Goal: Task Accomplishment & Management: Complete application form

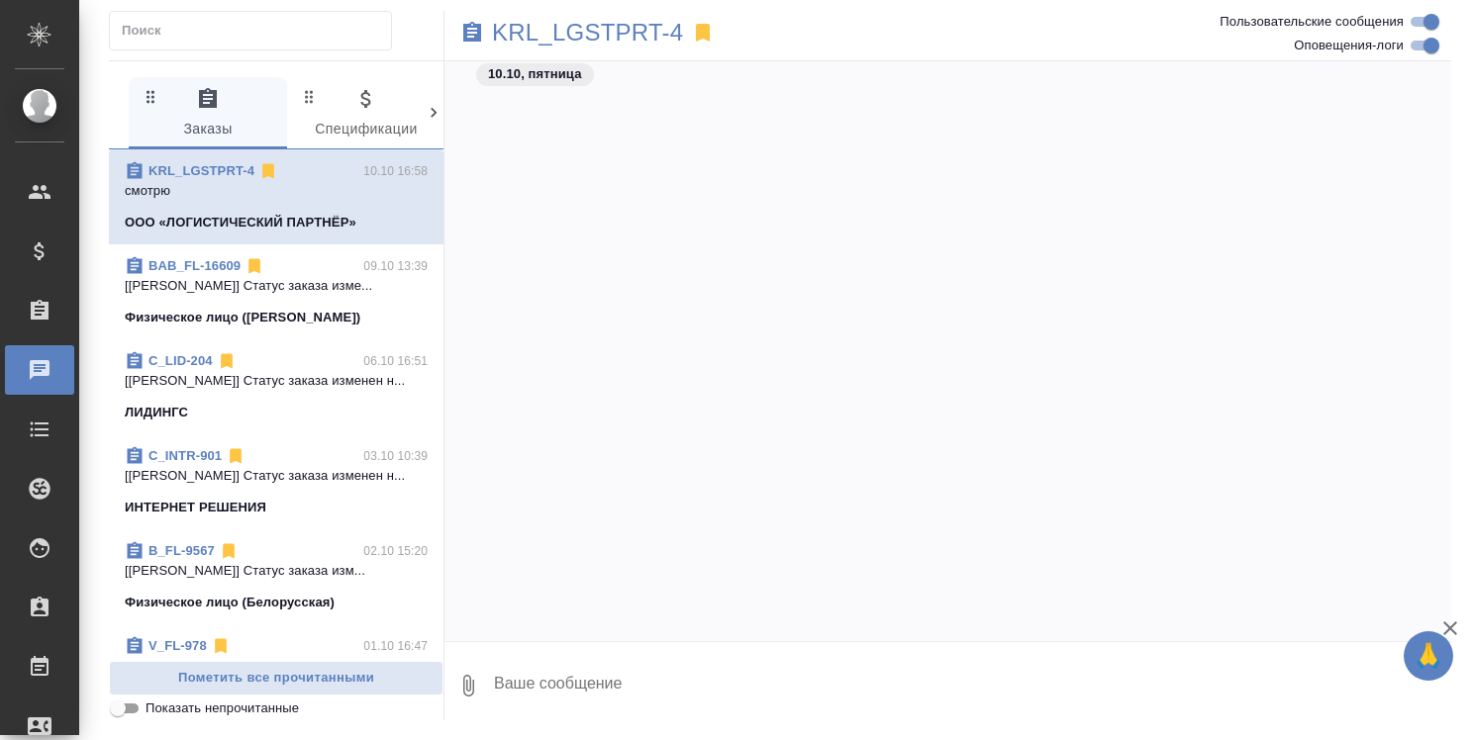
scroll to position [1924, 0]
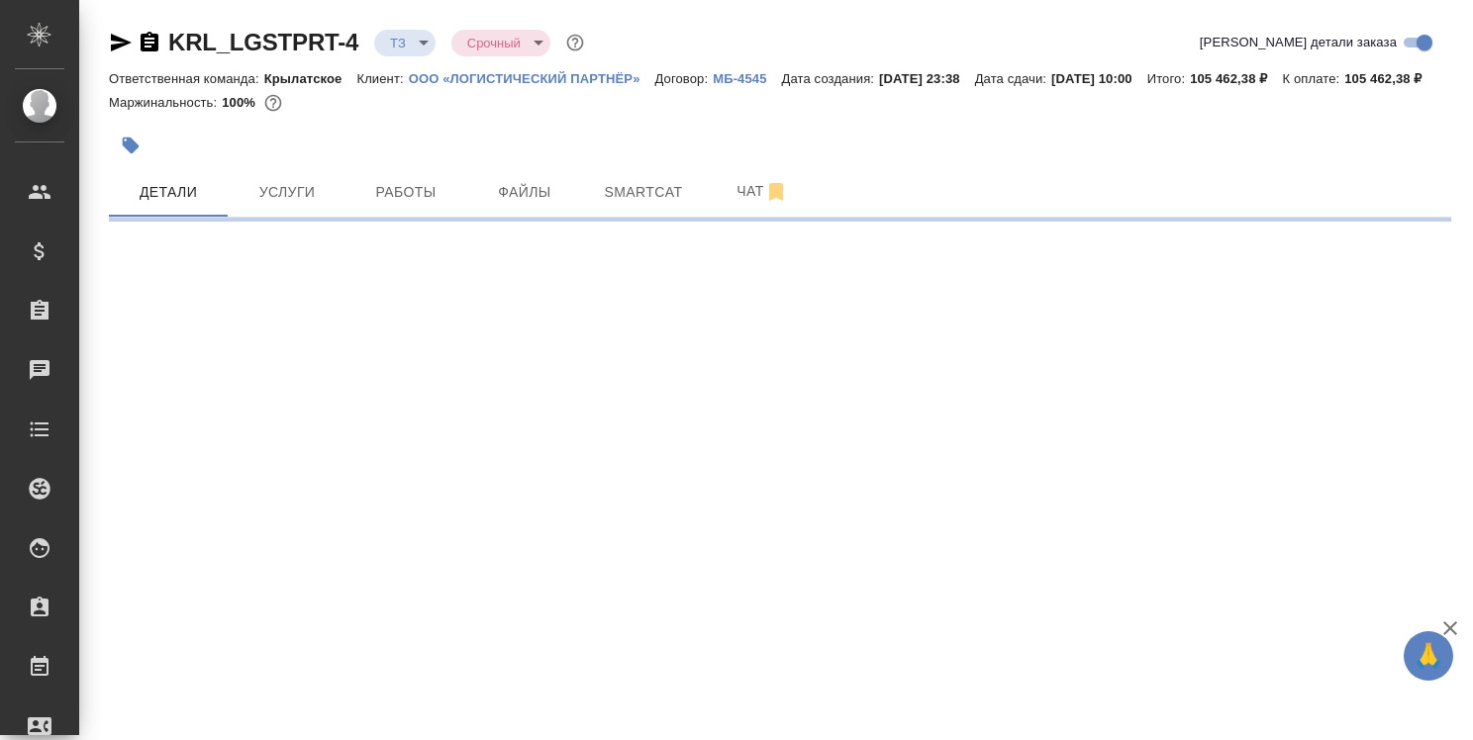
select select "RU"
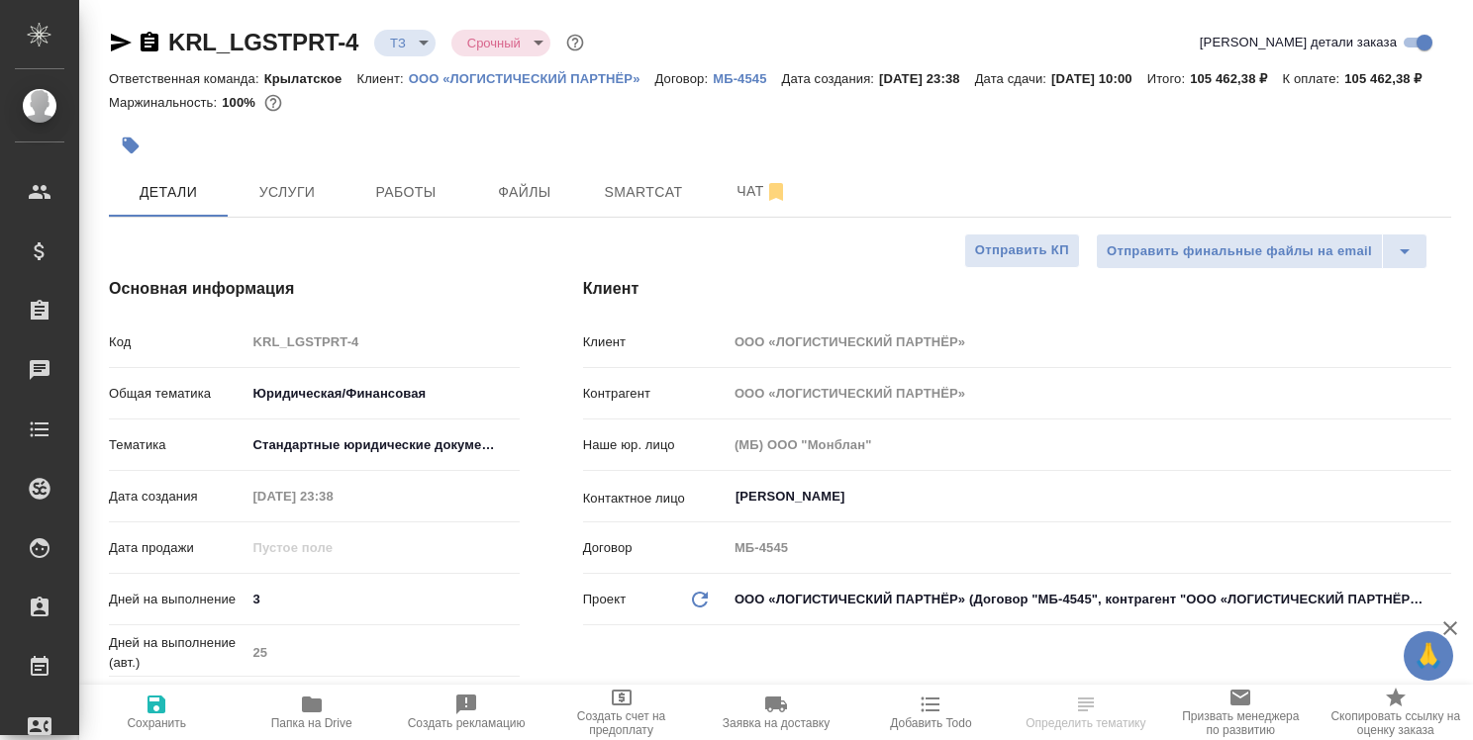
type textarea "x"
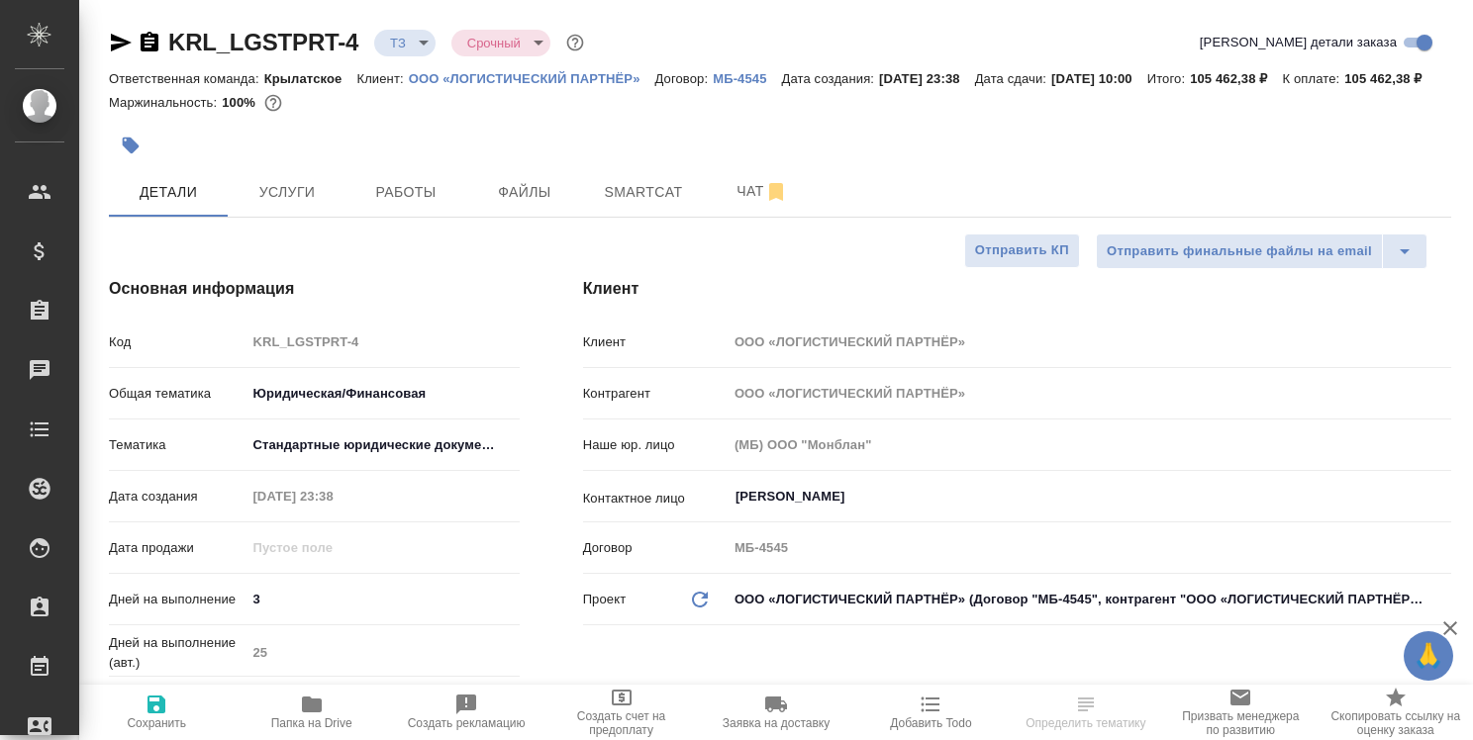
type textarea "x"
